Goal: Task Accomplishment & Management: Manage account settings

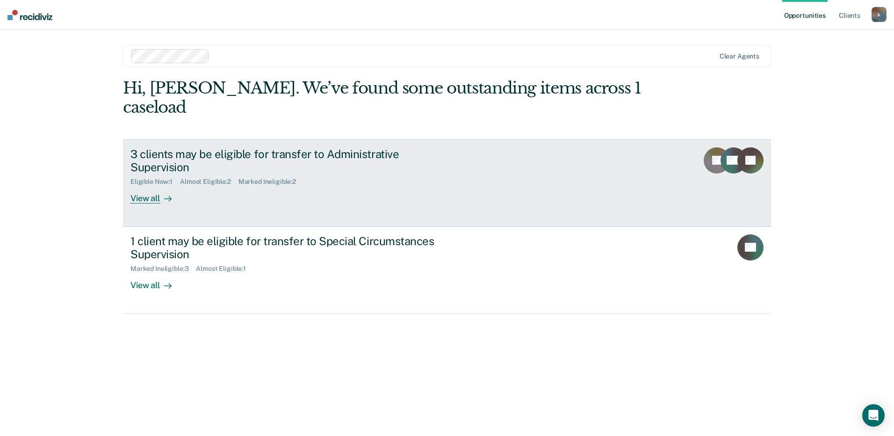
click at [157, 186] on div "View all" at bounding box center [156, 195] width 52 height 18
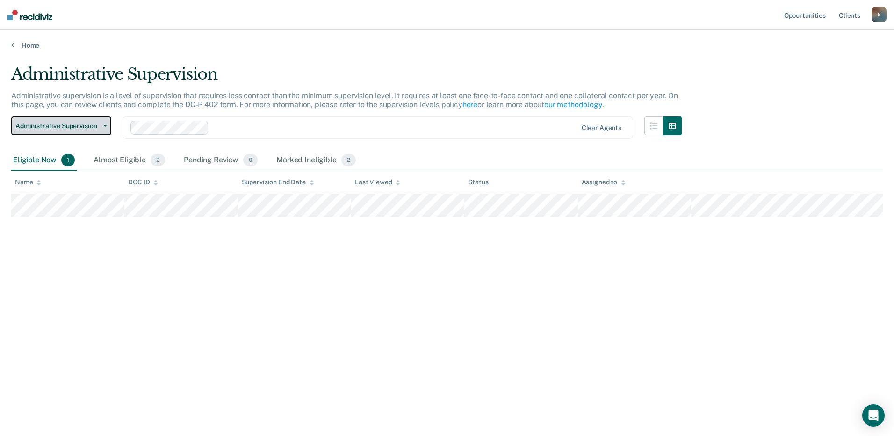
click at [108, 127] on button "Administrative Supervision" at bounding box center [61, 125] width 100 height 19
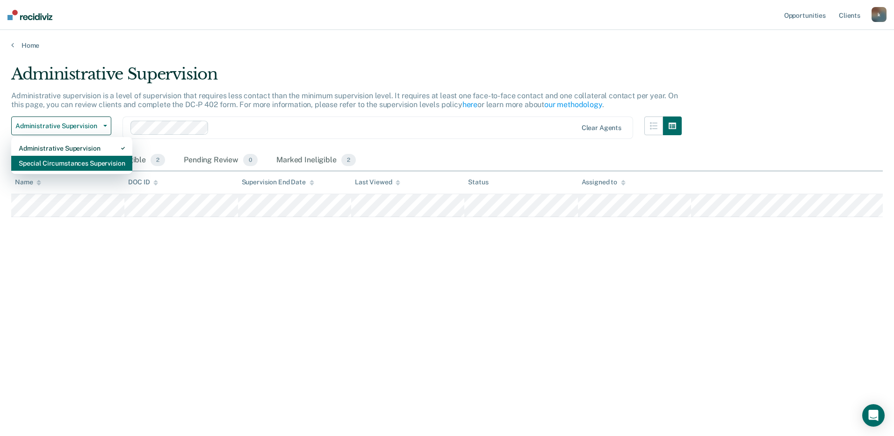
click at [106, 161] on div "Special Circumstances Supervision" at bounding box center [72, 163] width 106 height 15
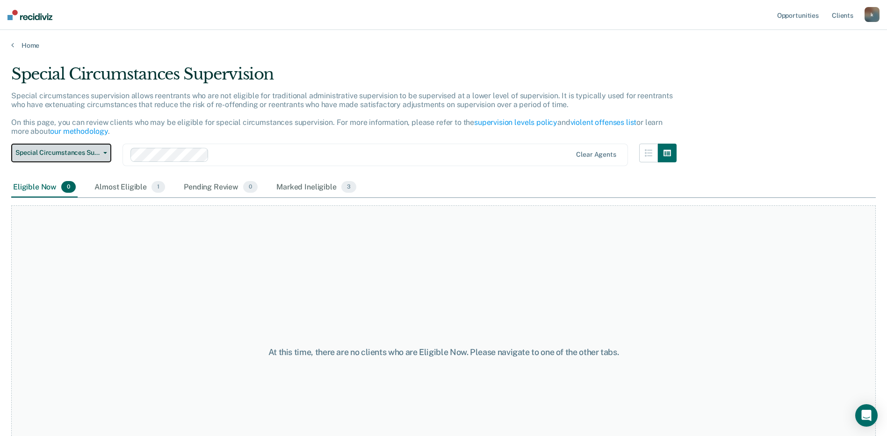
click at [108, 153] on button "Special Circumstances Supervision" at bounding box center [61, 152] width 100 height 19
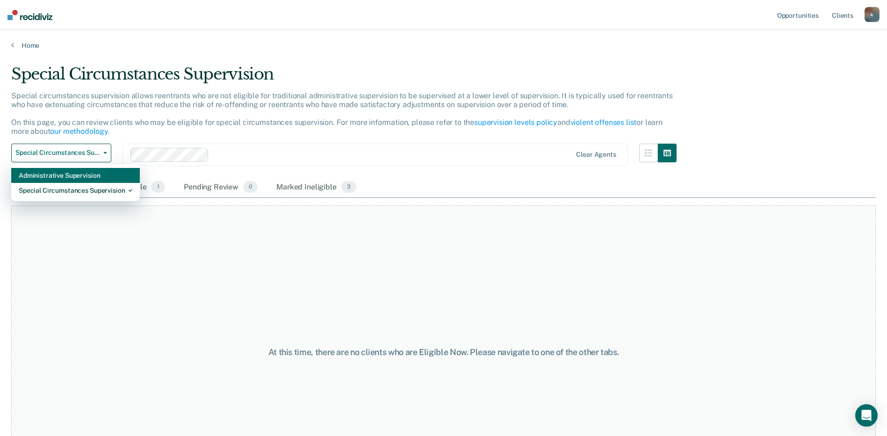
click at [106, 175] on div "Administrative Supervision" at bounding box center [76, 175] width 114 height 15
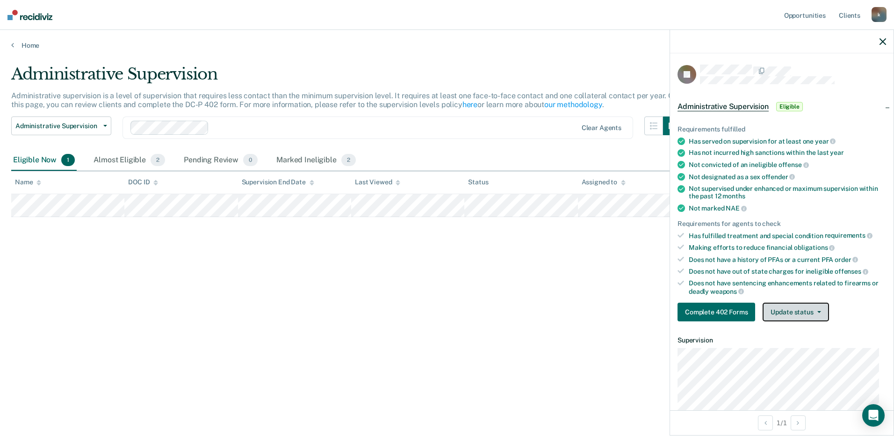
click at [828, 312] on button "Update status" at bounding box center [795, 311] width 66 height 19
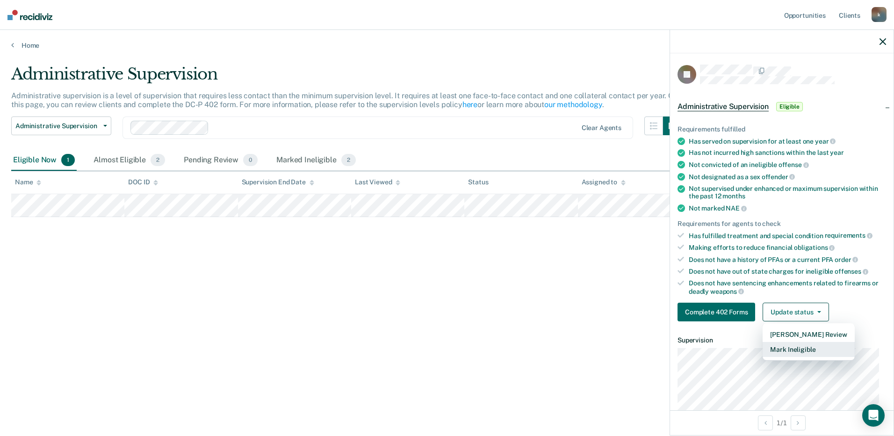
click at [804, 345] on button "Mark Ineligible" at bounding box center [808, 349] width 92 height 15
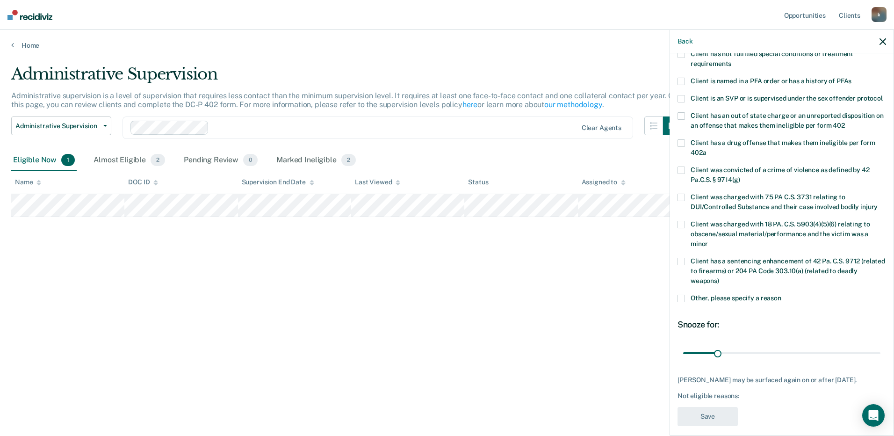
scroll to position [93, 0]
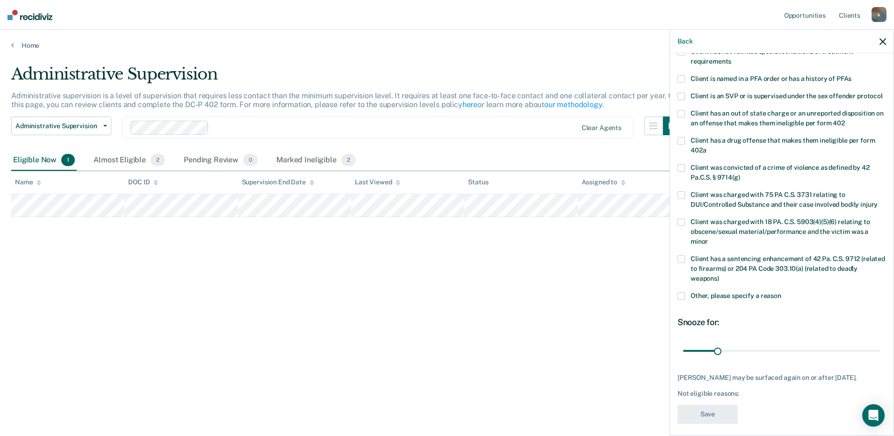
click at [680, 300] on span at bounding box center [680, 295] width 7 height 7
click at [781, 292] on input "Other, please specify a reason" at bounding box center [781, 292] width 0 height 0
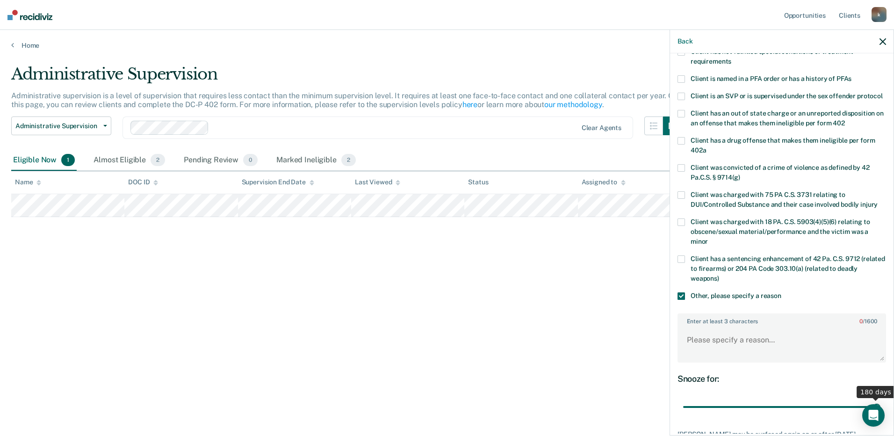
drag, startPoint x: 717, startPoint y: 417, endPoint x: 895, endPoint y: 401, distance: 178.8
type input "180"
click at [880, 401] on input "range" at bounding box center [781, 407] width 197 height 16
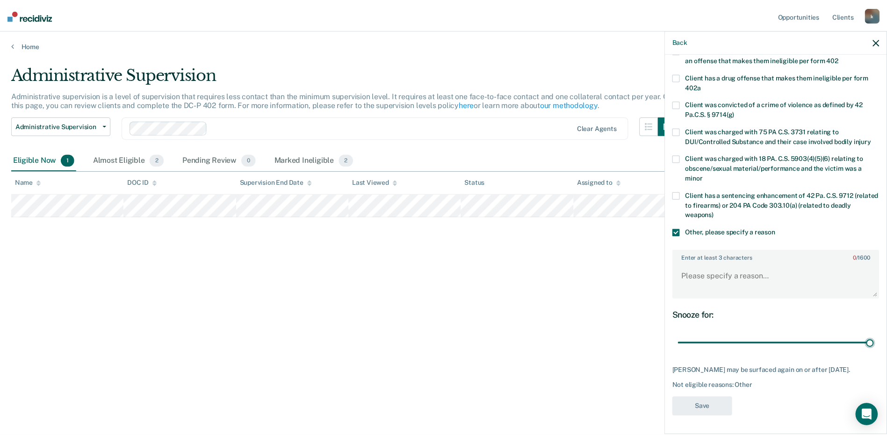
scroll to position [166, 0]
click at [707, 277] on textarea "Enter at least 3 characters 0 / 1600" at bounding box center [781, 280] width 207 height 35
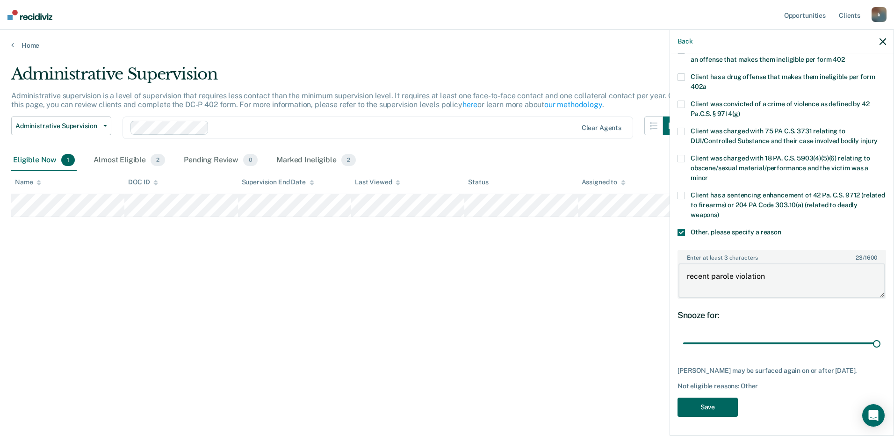
type textarea "recent parole violation"
click at [724, 410] on button "Save" at bounding box center [707, 406] width 60 height 19
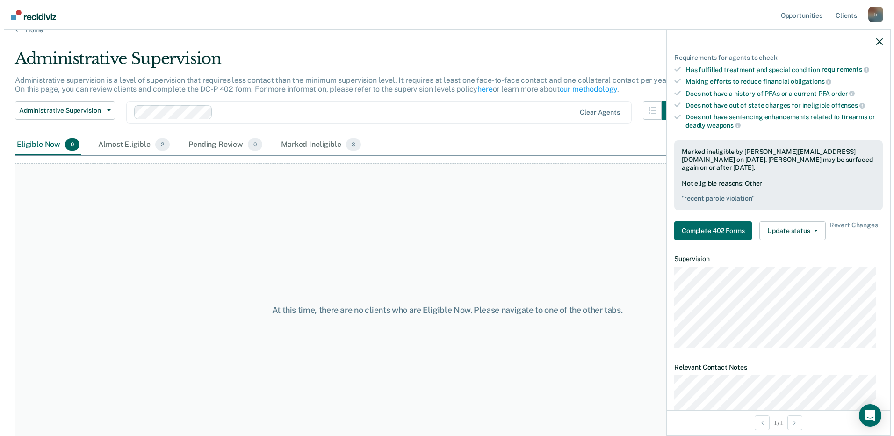
scroll to position [0, 0]
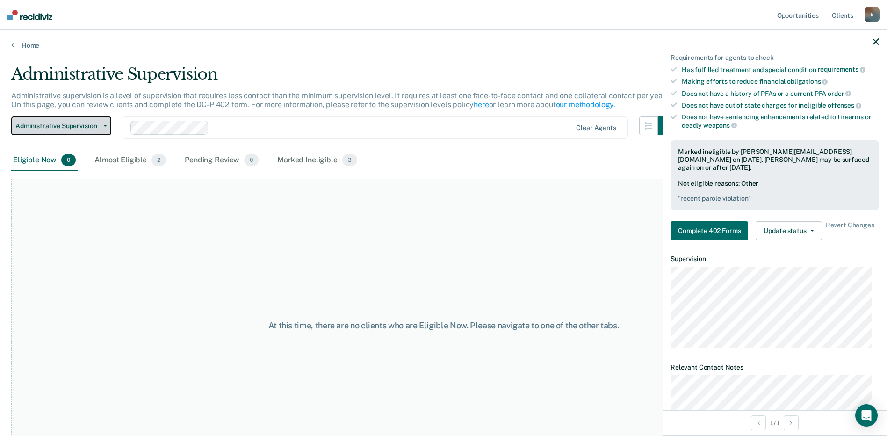
click at [107, 122] on button "Administrative Supervision" at bounding box center [61, 125] width 100 height 19
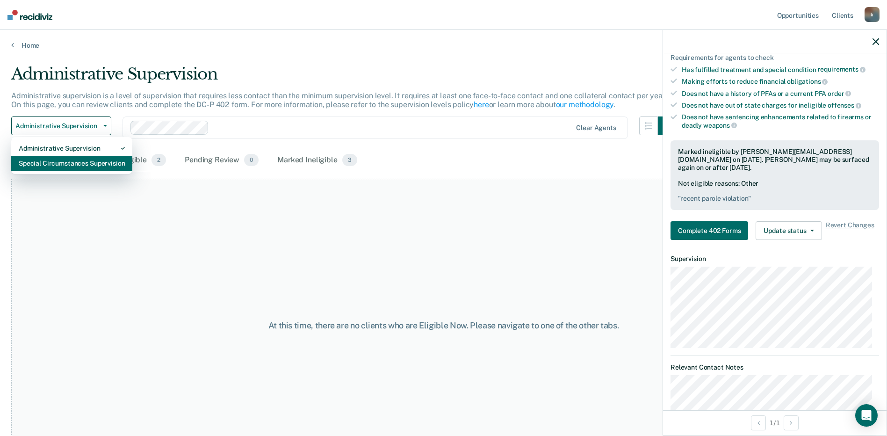
click at [92, 161] on div "Special Circumstances Supervision" at bounding box center [72, 163] width 106 height 15
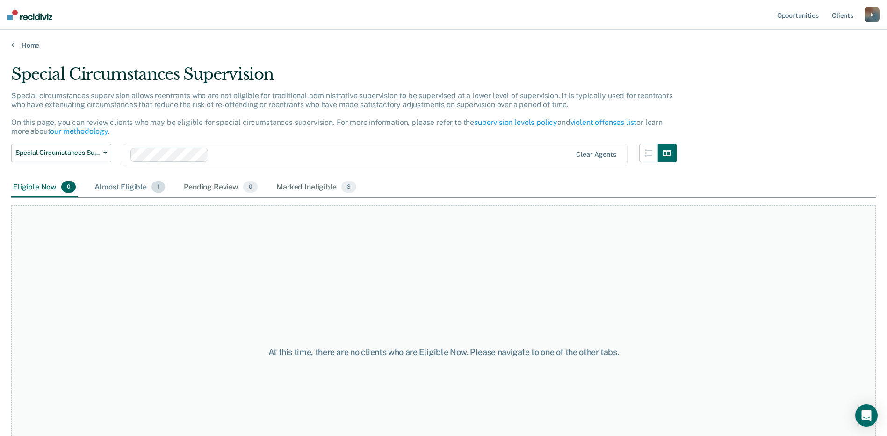
click at [143, 194] on div "Almost Eligible 1" at bounding box center [130, 187] width 74 height 21
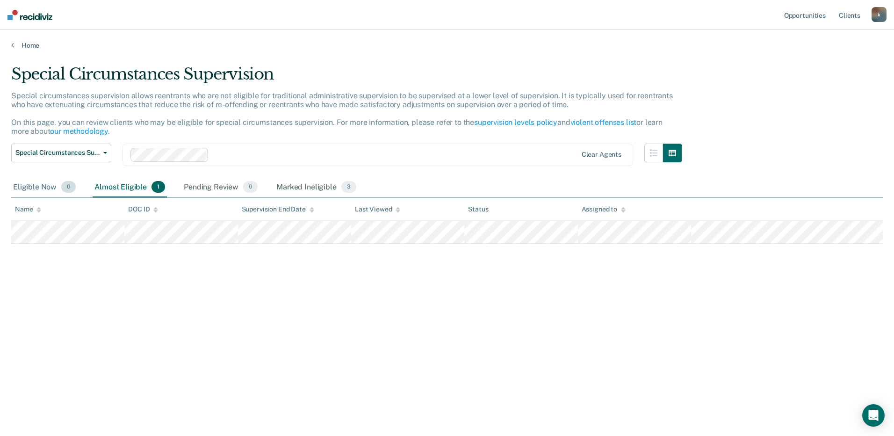
click at [46, 186] on div "Eligible Now 0" at bounding box center [44, 187] width 66 height 21
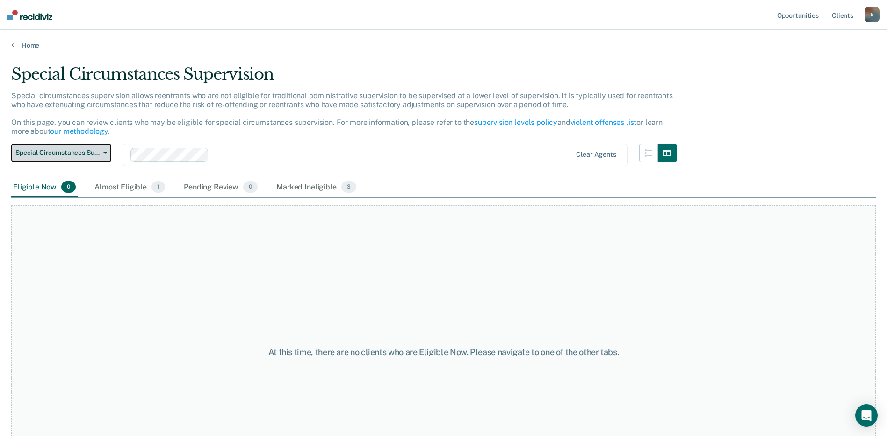
click at [104, 154] on button "Special Circumstances Supervision" at bounding box center [61, 152] width 100 height 19
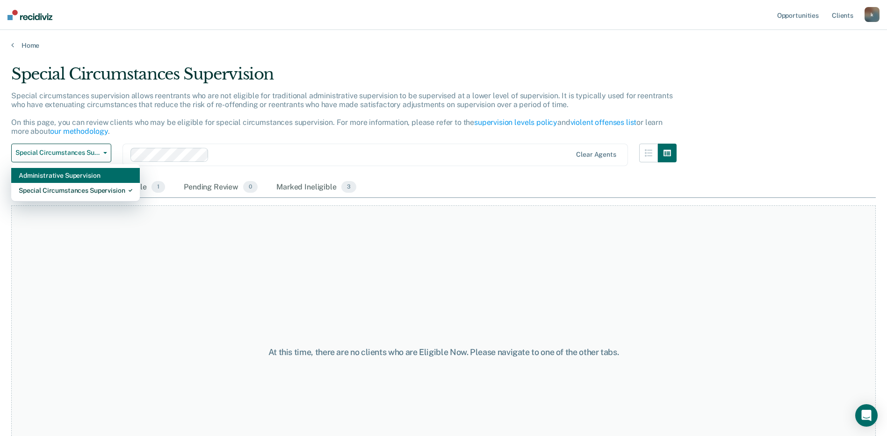
click at [79, 175] on div "Administrative Supervision" at bounding box center [76, 175] width 114 height 15
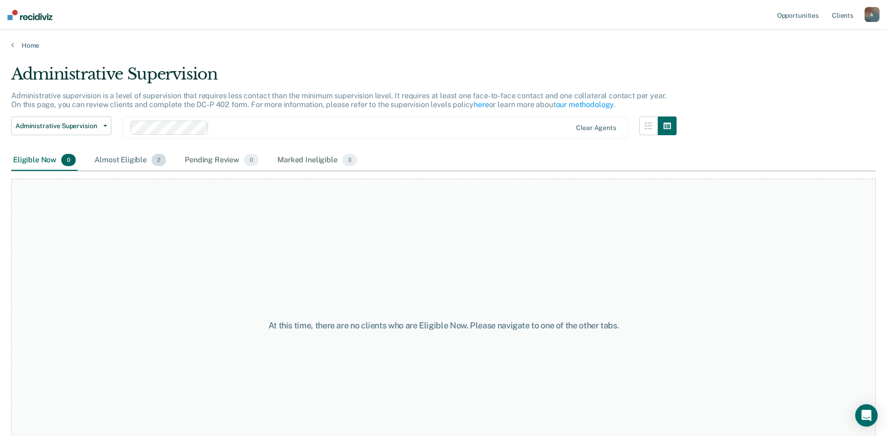
click at [128, 163] on div "Almost Eligible 2" at bounding box center [130, 160] width 75 height 21
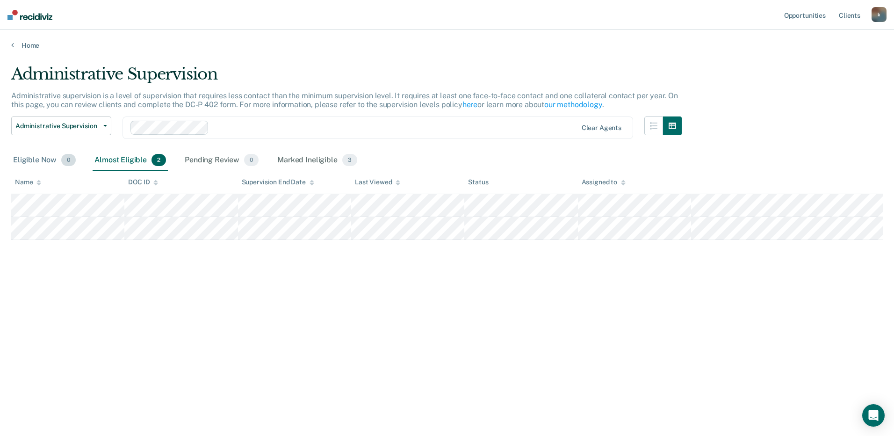
click at [41, 157] on div "Eligible Now 0" at bounding box center [44, 160] width 66 height 21
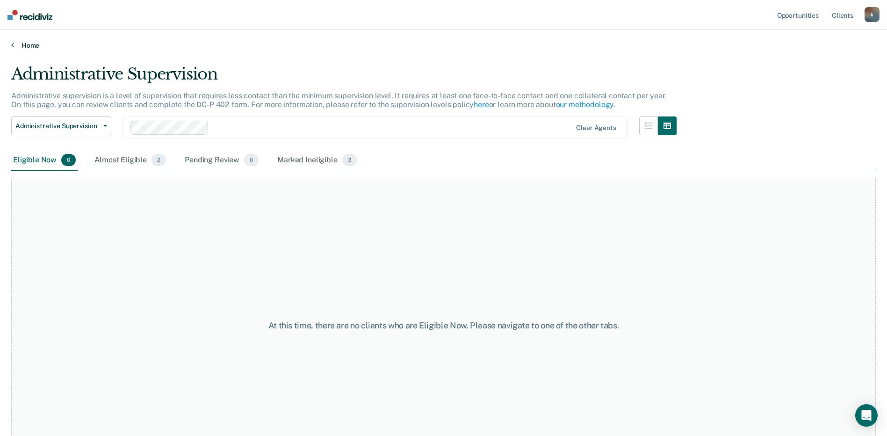
click at [34, 42] on link "Home" at bounding box center [443, 45] width 864 height 8
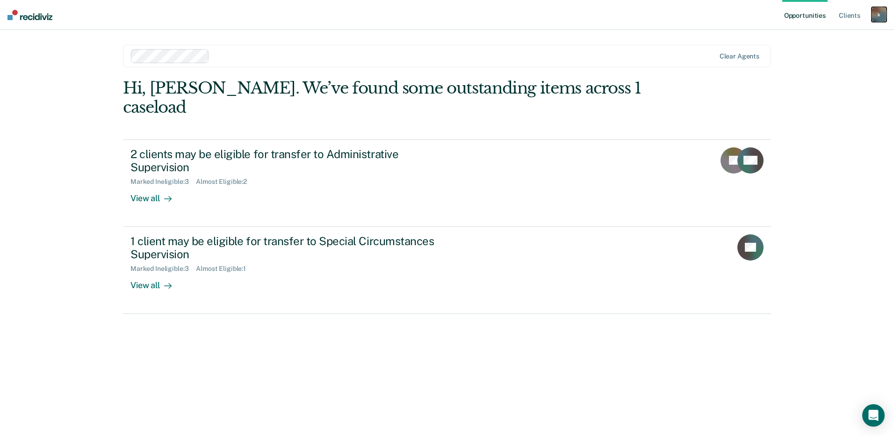
click at [875, 16] on div "k" at bounding box center [878, 14] width 15 height 15
click at [817, 63] on link "Log Out" at bounding box center [840, 61] width 75 height 8
